Goal: Manage account settings

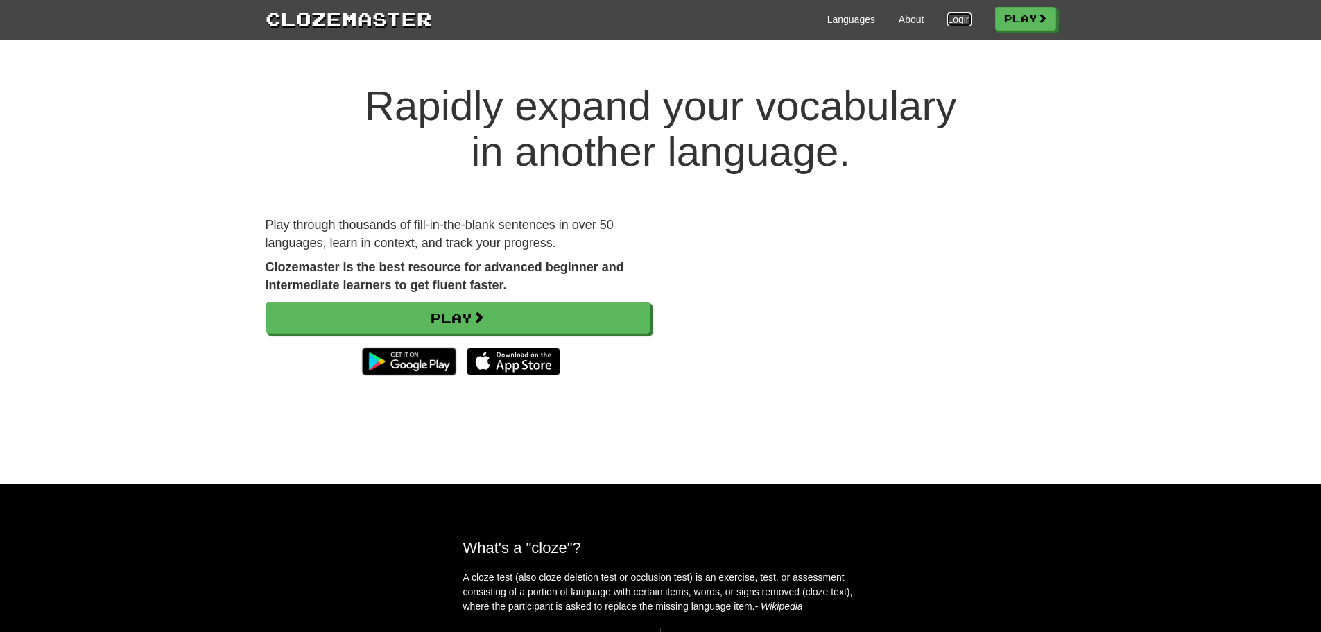
click at [963, 14] on link "Login" at bounding box center [959, 19] width 24 height 14
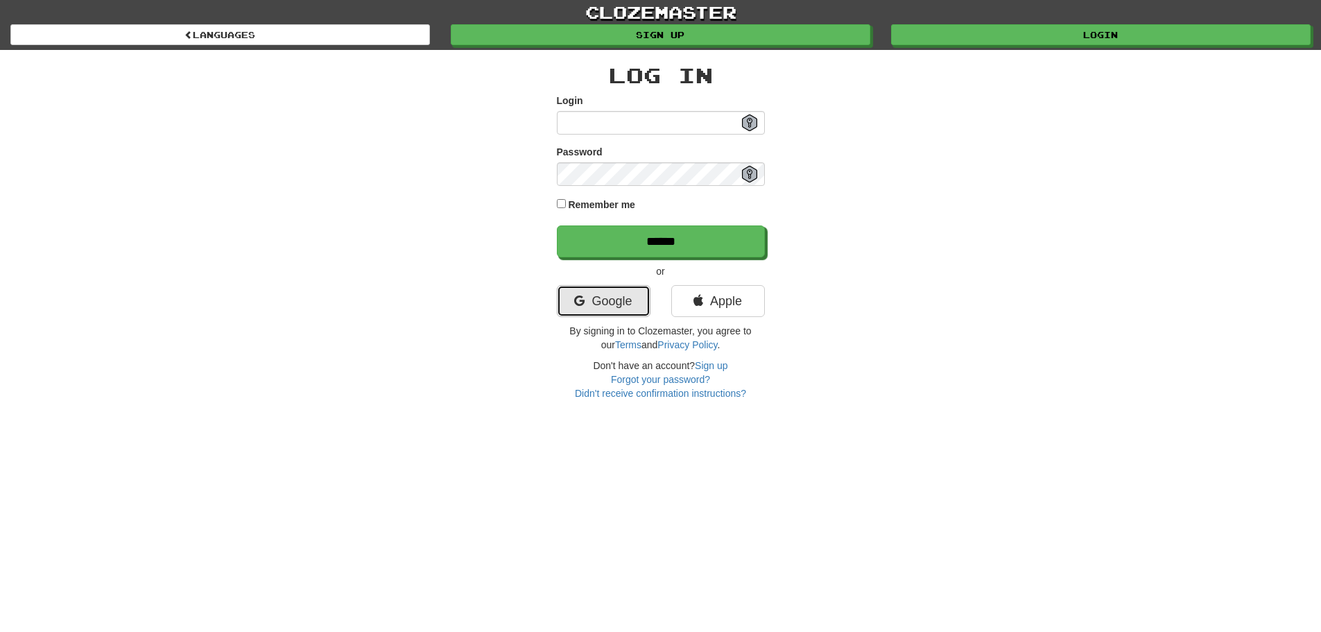
click at [590, 293] on link "Google" at bounding box center [604, 301] width 94 height 32
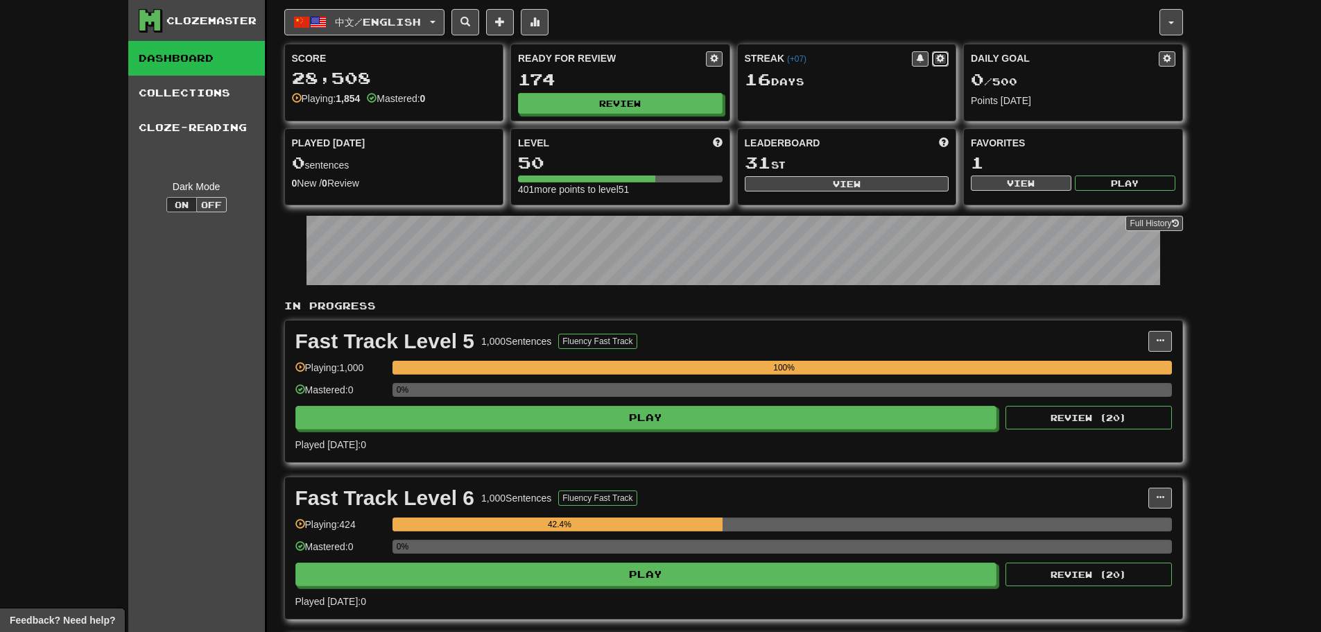
click at [940, 55] on span at bounding box center [940, 58] width 8 height 8
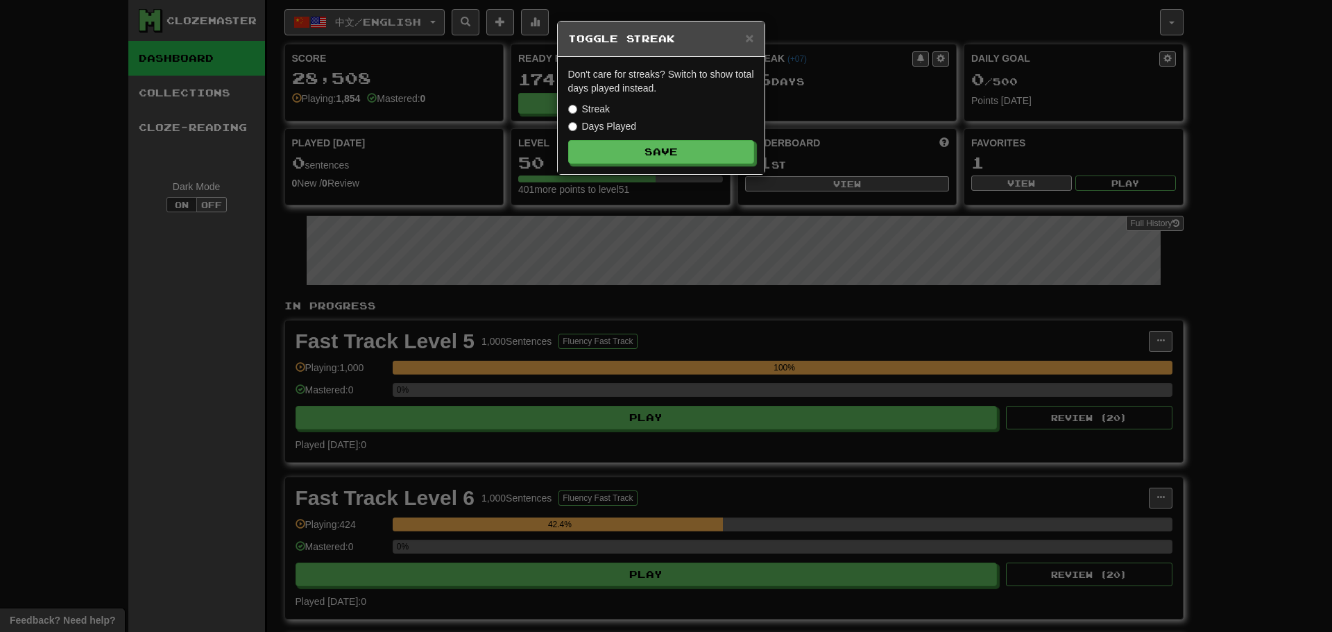
click at [611, 120] on label "Days Played" at bounding box center [602, 126] width 69 height 14
click at [635, 160] on button "Save" at bounding box center [662, 153] width 186 height 24
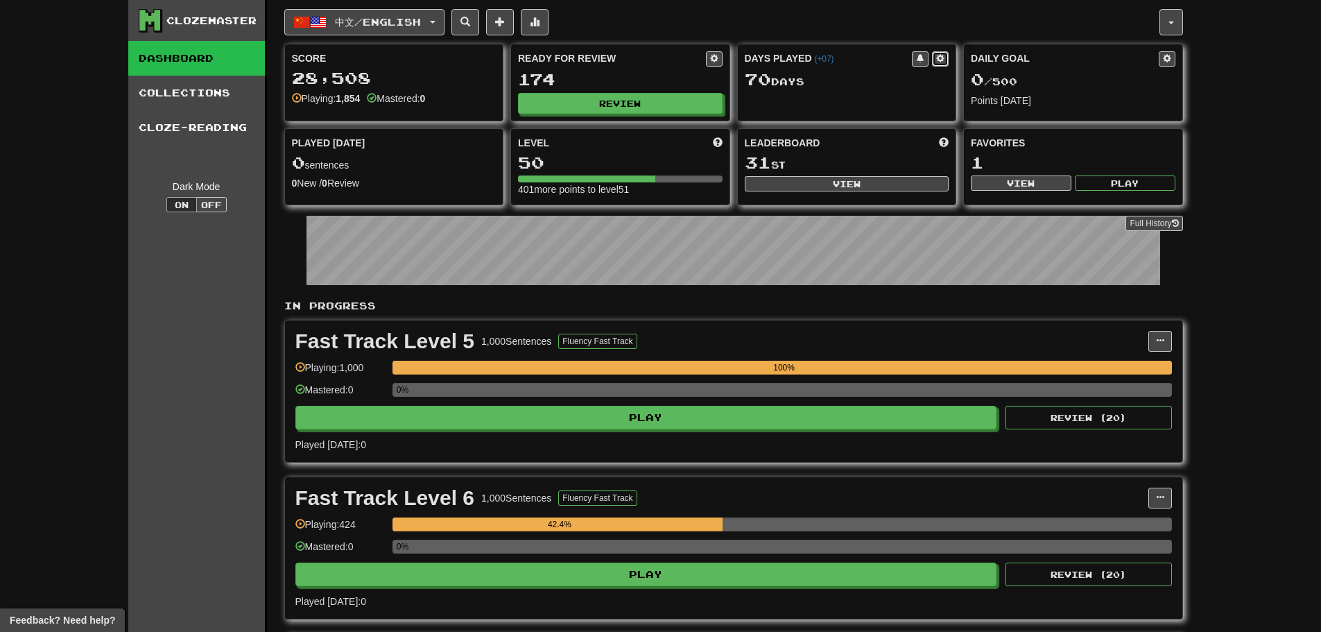
click at [946, 60] on button at bounding box center [940, 58] width 17 height 15
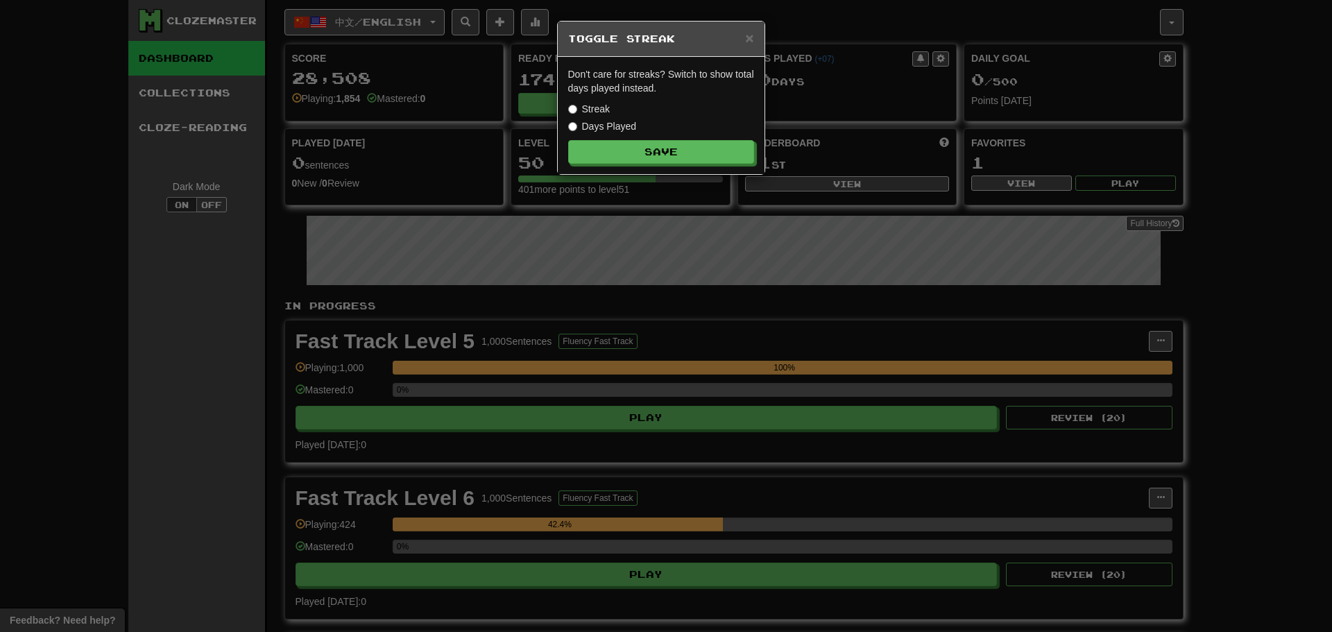
click at [618, 112] on div "Streak" at bounding box center [661, 109] width 186 height 14
click at [608, 113] on label "Streak" at bounding box center [589, 109] width 42 height 14
click at [623, 146] on button "Save" at bounding box center [662, 153] width 186 height 24
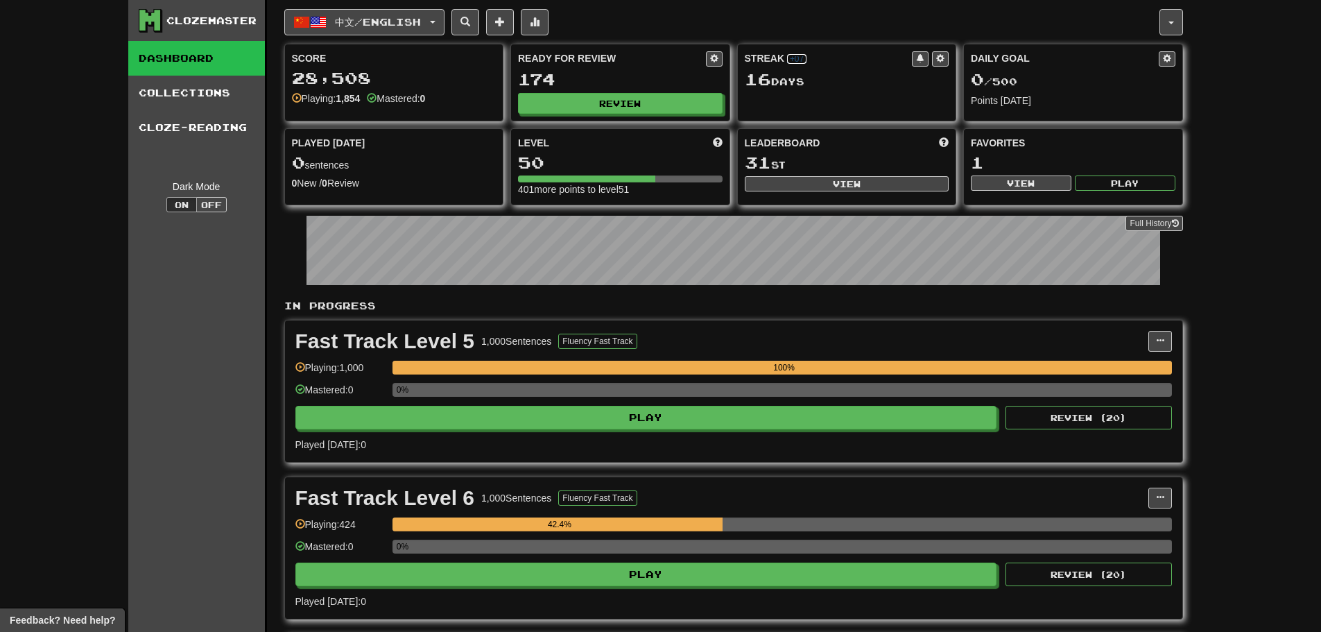
click at [798, 62] on link "( +07 )" at bounding box center [796, 59] width 19 height 10
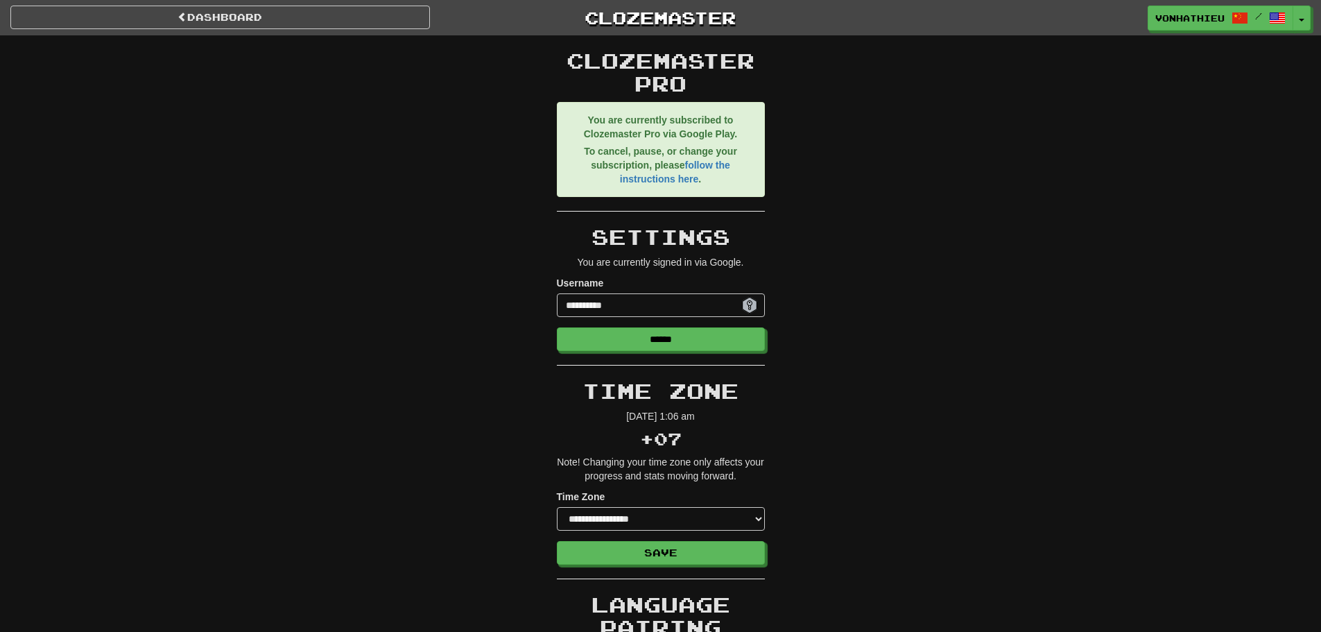
scroll to position [379, 0]
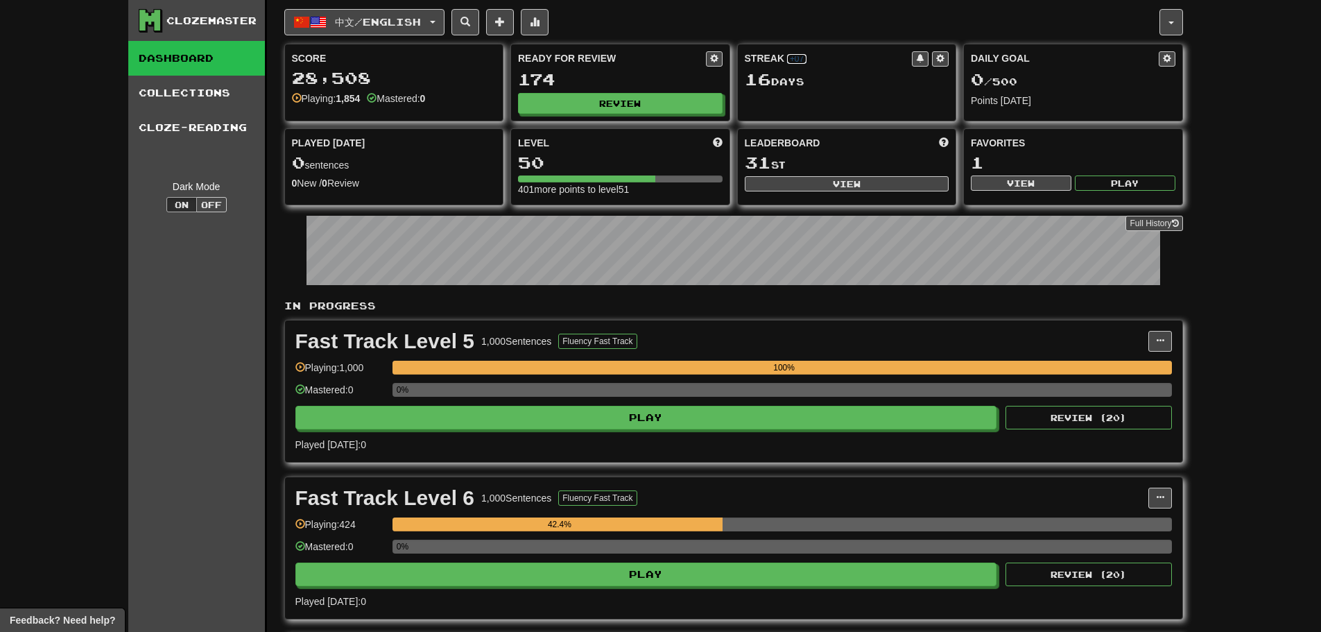
click at [797, 62] on link "( +07 )" at bounding box center [796, 59] width 19 height 10
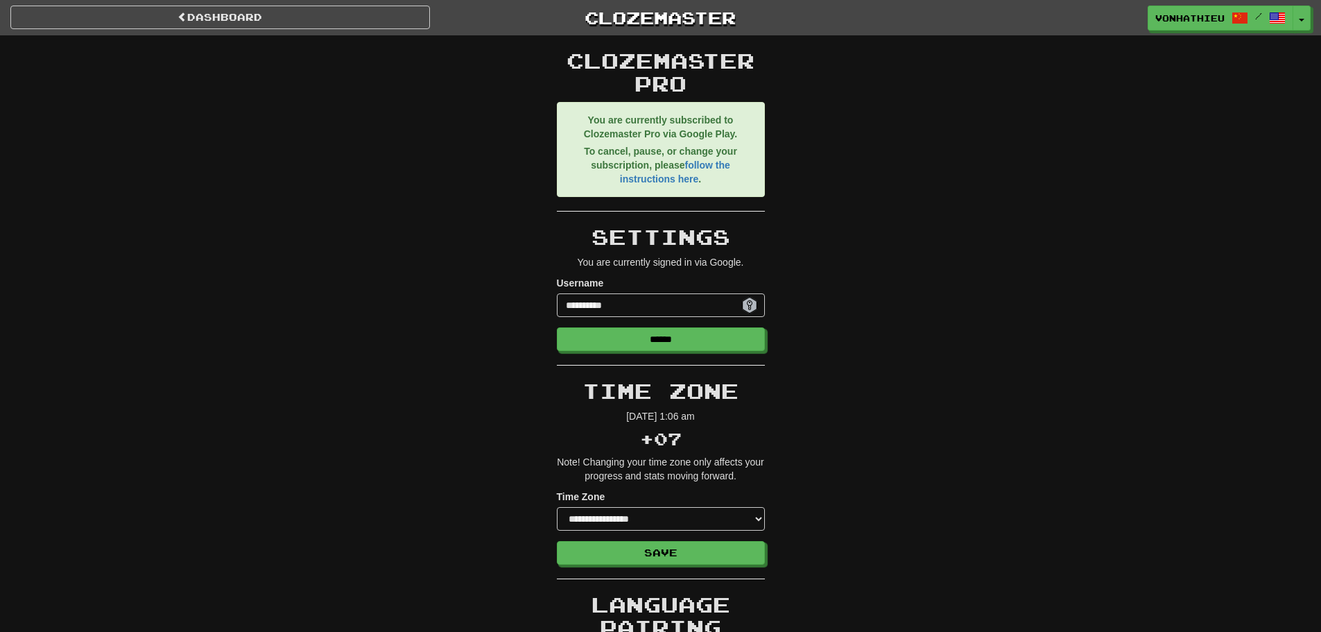
scroll to position [379, 0]
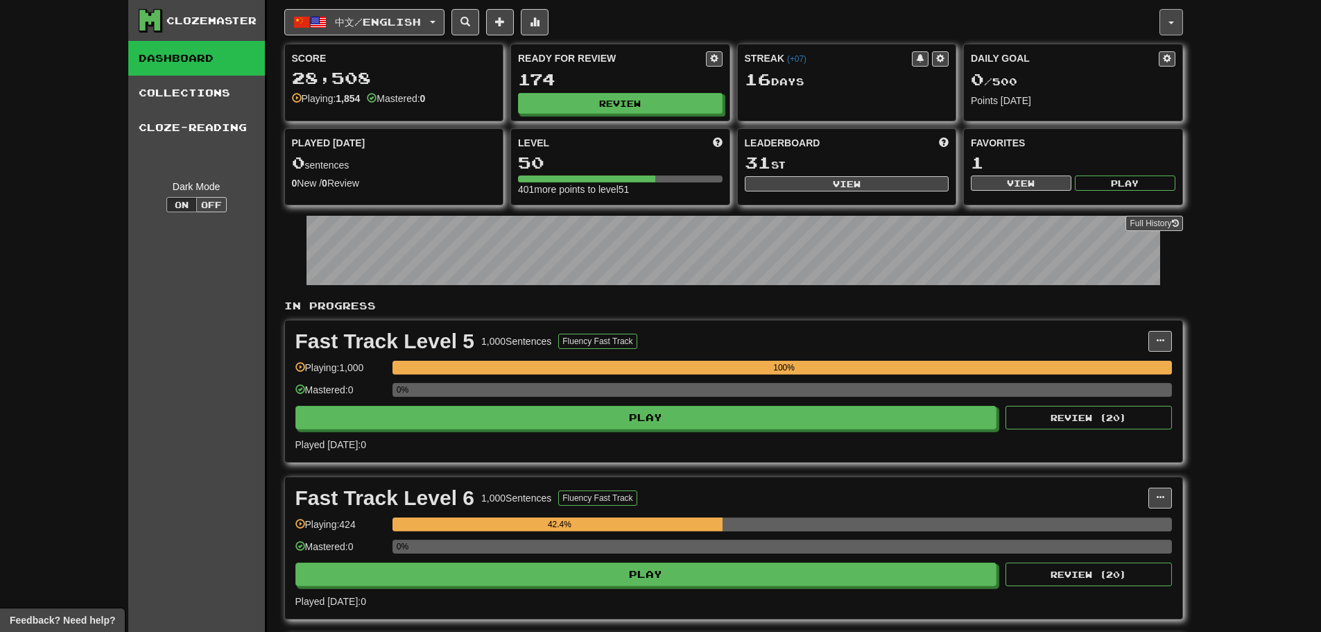
click at [1164, 13] on button "button" at bounding box center [1172, 22] width 24 height 26
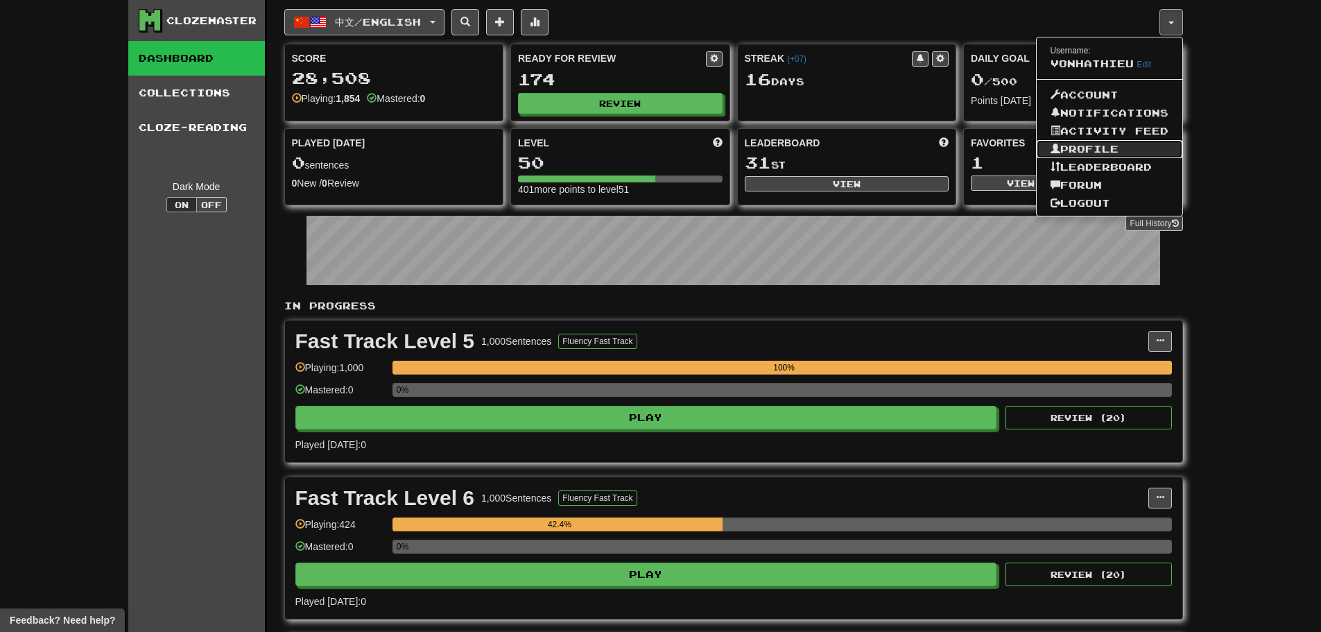
click at [1124, 144] on link "Profile" at bounding box center [1110, 149] width 146 height 18
